Goal: Find specific page/section: Find specific page/section

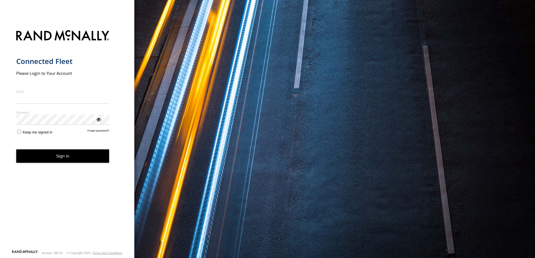
type input "**********"
click at [58, 161] on button "Sign in" at bounding box center [62, 157] width 93 height 14
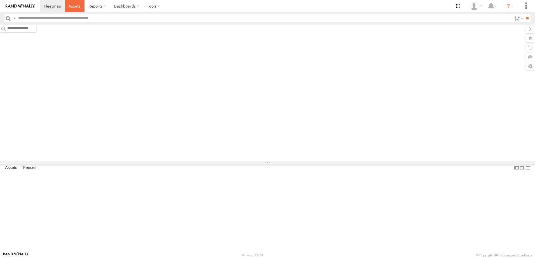
click at [72, 5] on span at bounding box center [74, 5] width 12 height 5
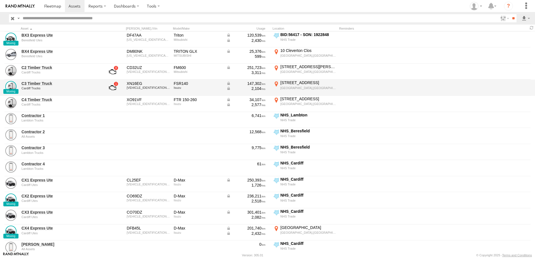
scroll to position [112, 0]
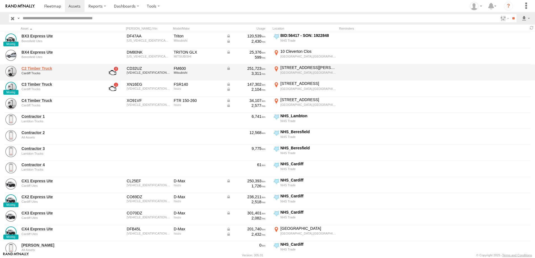
click at [30, 69] on link "C2 Timber Truck" at bounding box center [60, 68] width 77 height 5
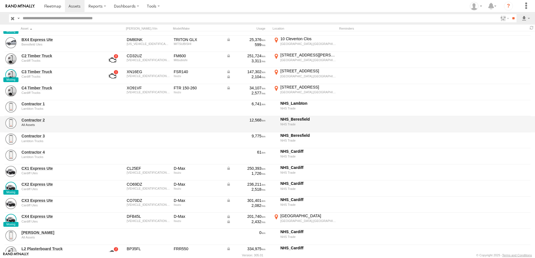
scroll to position [140, 0]
